Goal: Information Seeking & Learning: Learn about a topic

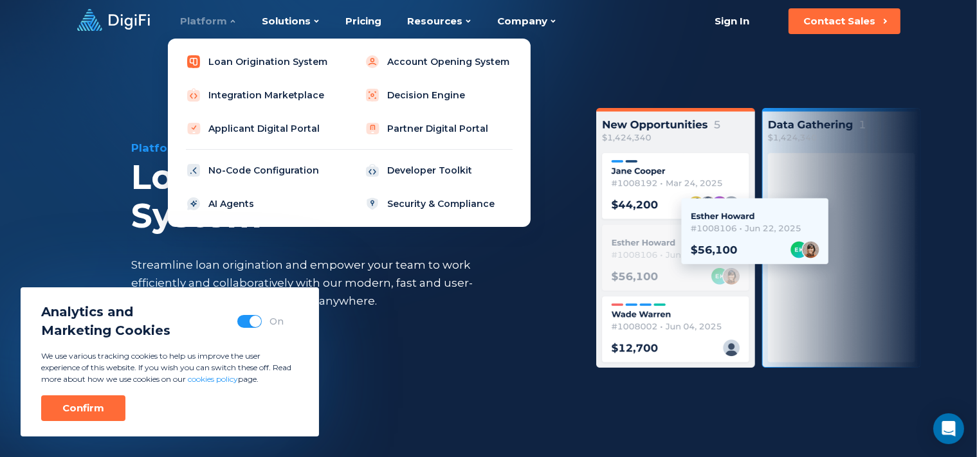
click at [244, 60] on link "Loan Origination System" at bounding box center [259, 62] width 163 height 26
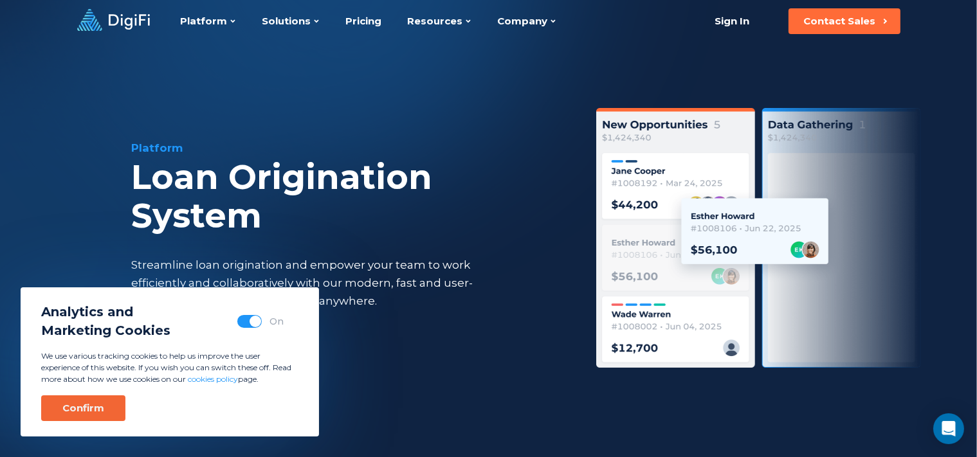
click at [97, 405] on div "Confirm" at bounding box center [83, 408] width 42 height 13
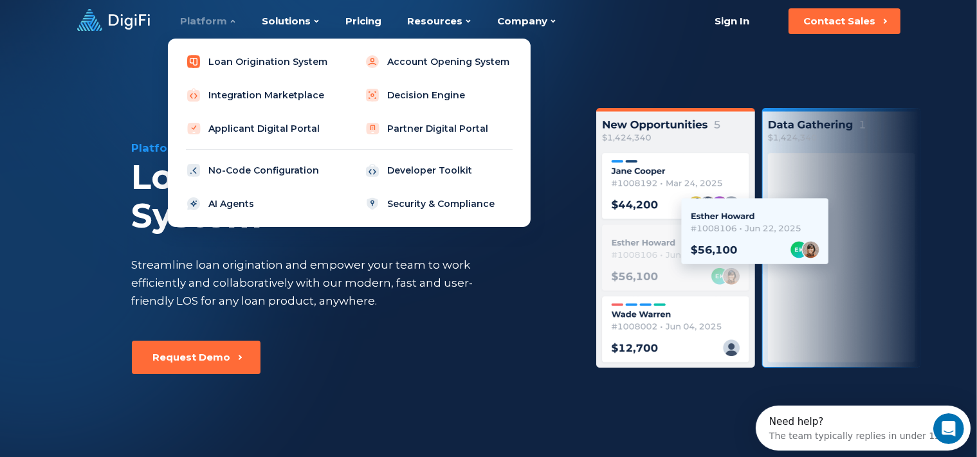
click at [259, 68] on link "Loan Origination System" at bounding box center [259, 62] width 163 height 26
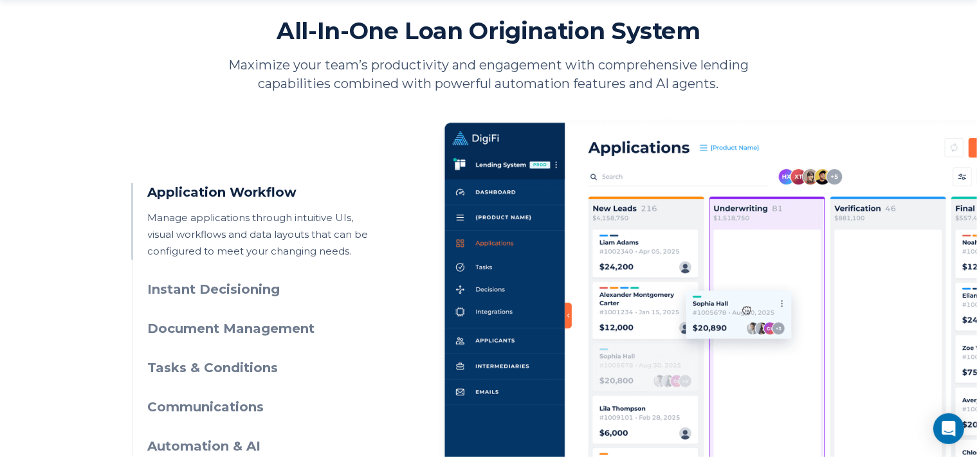
scroll to position [633, 0]
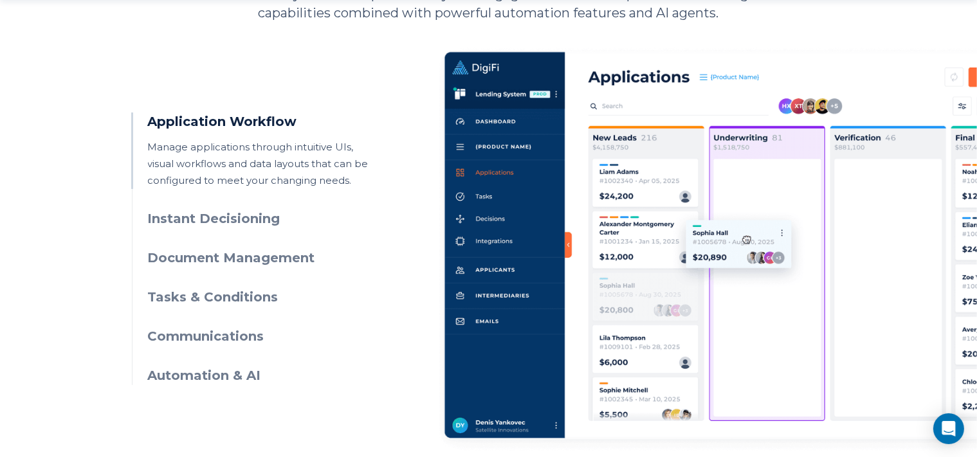
click at [230, 219] on h3 "Instant Decisioning" at bounding box center [264, 219] width 233 height 19
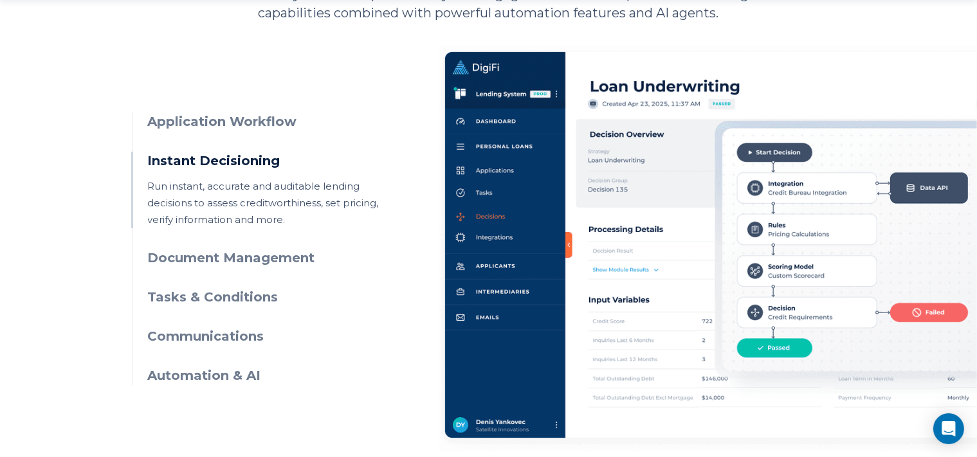
click at [226, 260] on h3 "Document Management" at bounding box center [264, 258] width 233 height 19
